Goal: Task Accomplishment & Management: Use online tool/utility

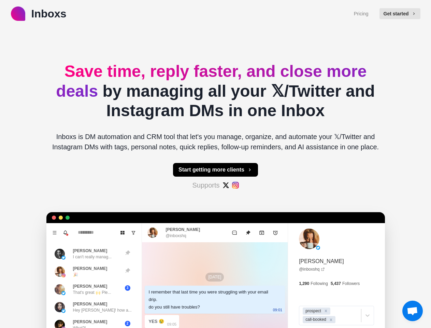
click at [403, 14] on button "Get started" at bounding box center [400, 13] width 41 height 11
click at [216, 170] on button "Start getting more clients" at bounding box center [215, 170] width 85 height 14
click at [53, 233] on icon "Menu" at bounding box center [55, 232] width 4 height 3
click at [64, 233] on icon "Notifications" at bounding box center [65, 232] width 3 height 3
click at [120, 233] on icon "Board View" at bounding box center [122, 232] width 5 height 5
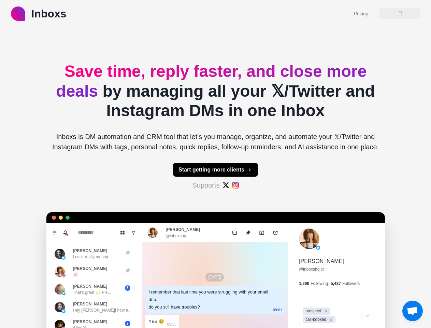
click at [131, 233] on icon "Show unread conversations" at bounding box center [133, 232] width 5 height 5
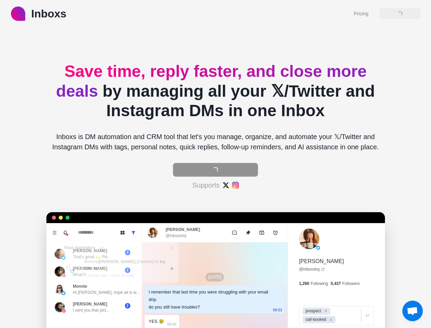
type textarea "*"
click at [87, 254] on section "Past reminders Remind [PERSON_NAME] (@ ikoichi ) to try Inboxs 1 minute ago • […" at bounding box center [119, 262] width 119 height 42
click at [87, 273] on p "1 minute ago" at bounding box center [95, 276] width 23 height 6
click at [87, 289] on p "Hi [PERSON_NAME], hope all is w..." at bounding box center [106, 292] width 67 height 6
click at [87, 307] on p "I sent you that pict..." at bounding box center [91, 310] width 37 height 6
